Goal: Find contact information: Find contact information

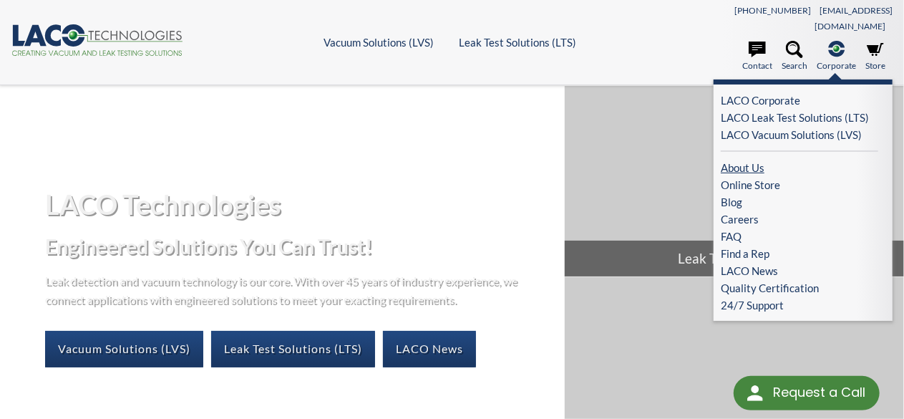
click at [761, 159] on link "About Us" at bounding box center [799, 167] width 157 height 17
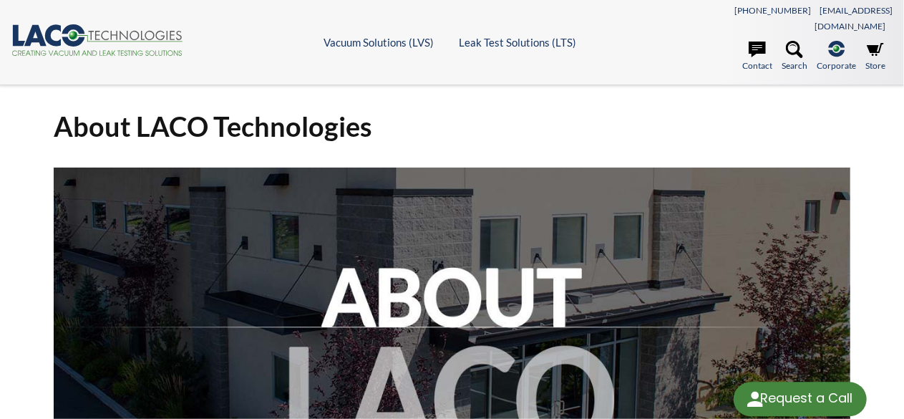
select select "Language Translate Widget"
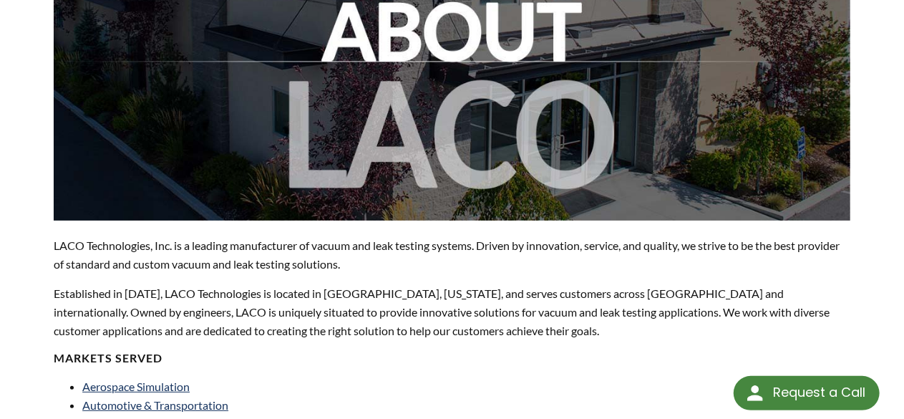
scroll to position [258, 0]
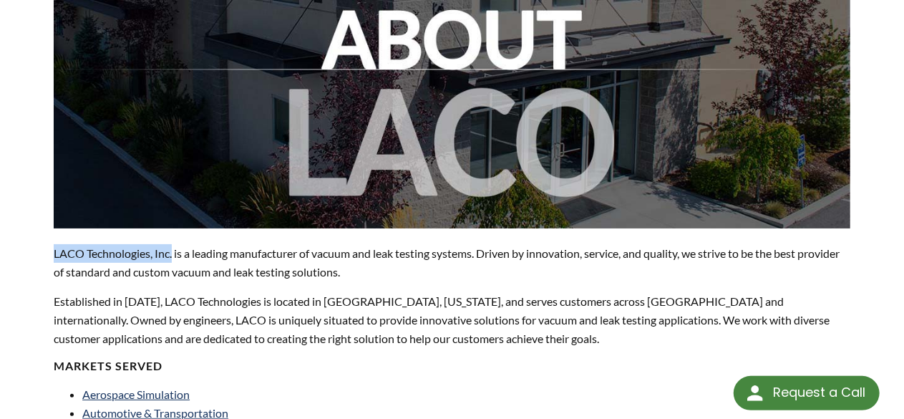
drag, startPoint x: 172, startPoint y: 235, endPoint x: 51, endPoint y: 236, distance: 121.7
copy p "LACO Technologies, Inc."
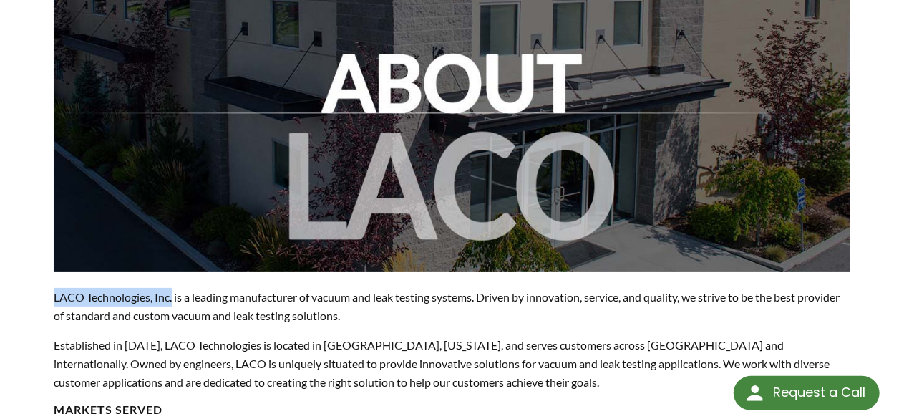
scroll to position [0, 0]
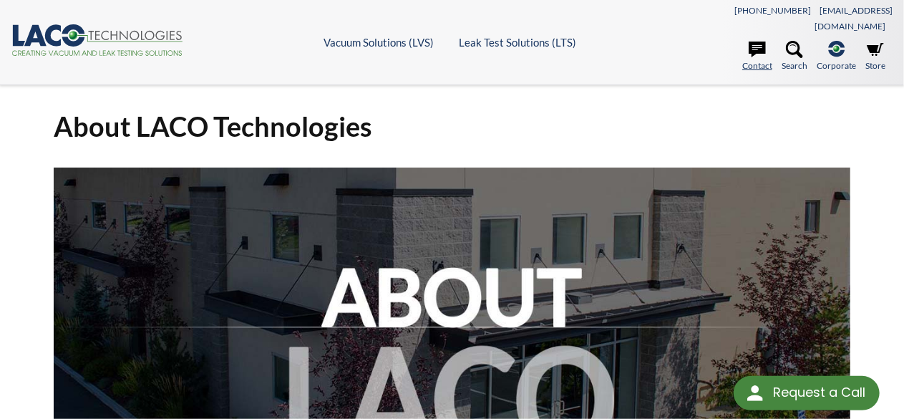
click at [757, 41] on icon at bounding box center [757, 49] width 17 height 17
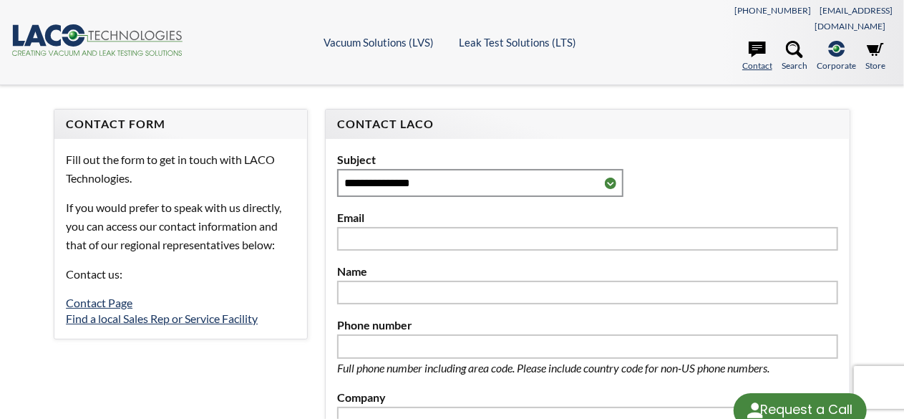
select select "Language Translate Widget"
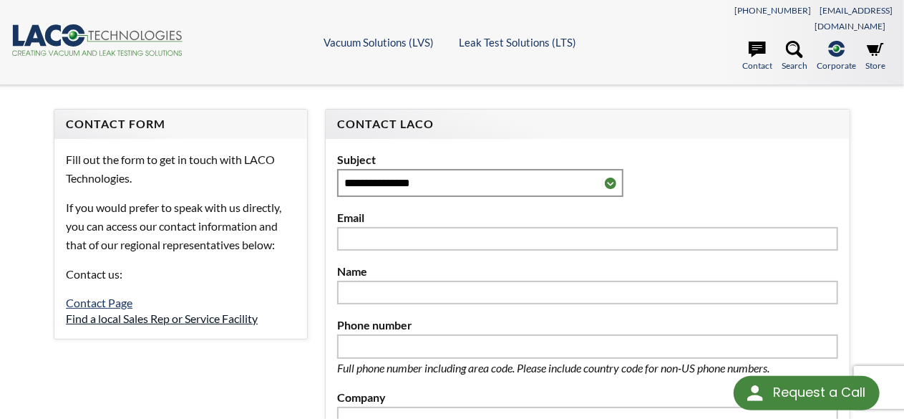
click at [227, 311] on link "Find a local Sales Rep or Service Facility" at bounding box center [162, 318] width 192 height 14
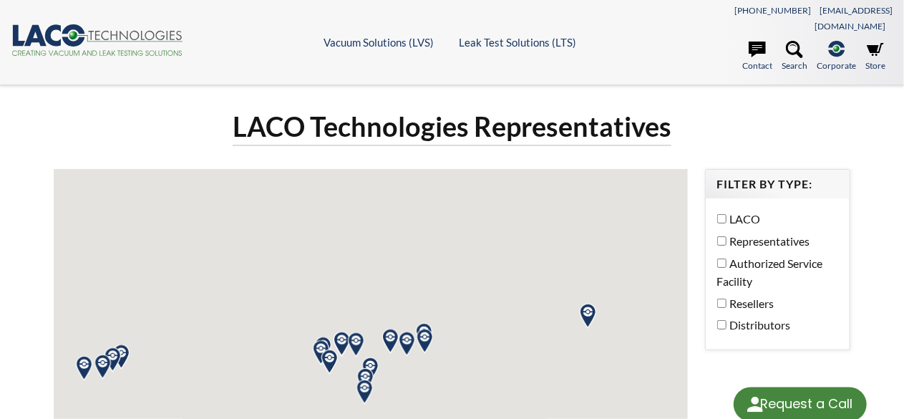
select select "Language Translate Widget"
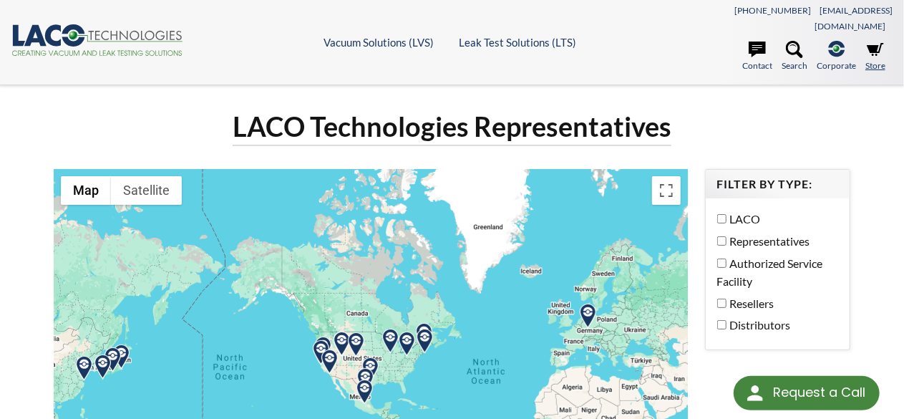
click at [874, 41] on icon at bounding box center [875, 49] width 17 height 17
